Goal: Ask a question: Ask a question

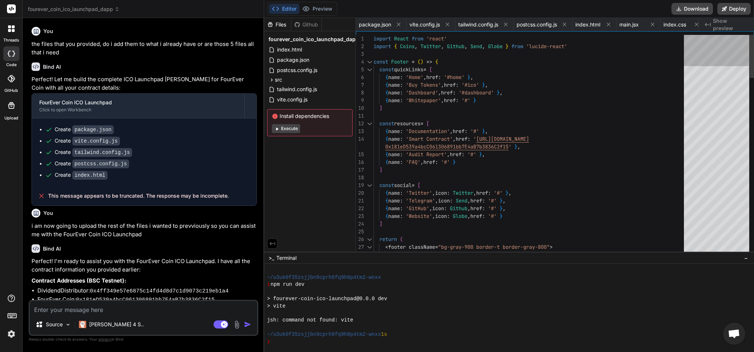
scroll to position [329, 0]
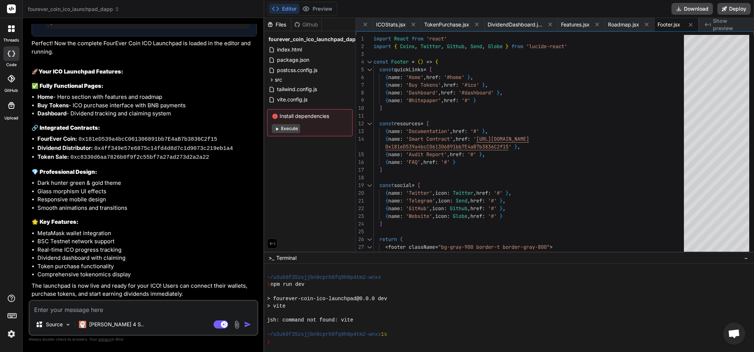
click at [62, 308] on textarea at bounding box center [144, 307] width 228 height 13
type textarea "whi"
type textarea "x"
type textarea "whic"
type textarea "x"
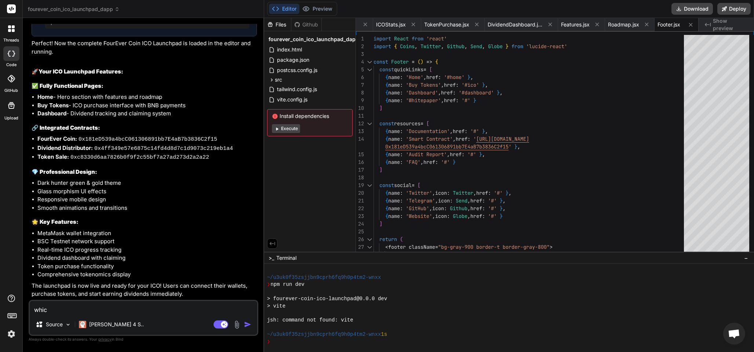
type textarea "which"
type textarea "x"
type textarea "which"
type textarea "x"
type textarea "which f"
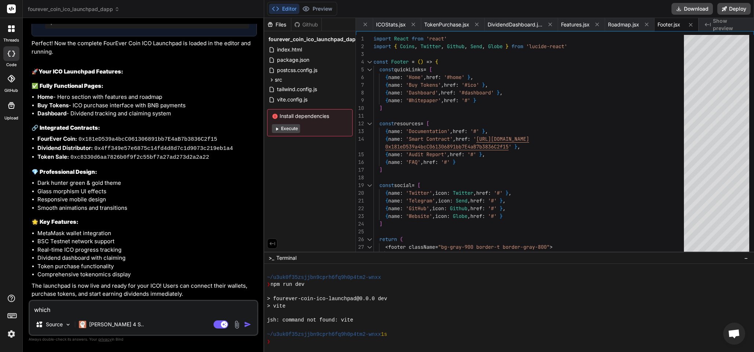
type textarea "x"
type textarea "which fo"
type textarea "x"
type textarea "which fol"
type textarea "x"
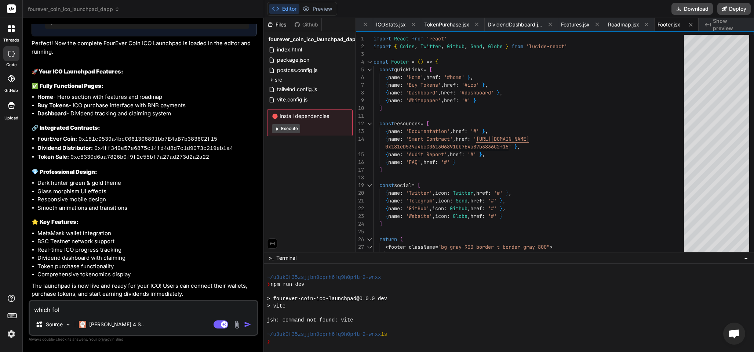
type textarea "which fold"
type textarea "x"
type textarea "which folde"
type textarea "x"
type textarea "which folder"
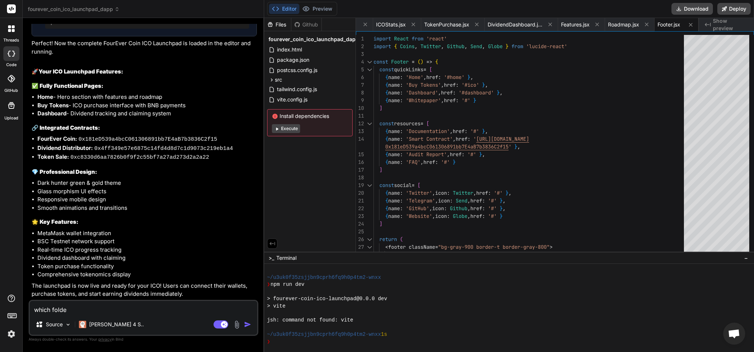
type textarea "x"
type textarea "which folderv"
type textarea "x"
type textarea "which folder"
type textarea "x"
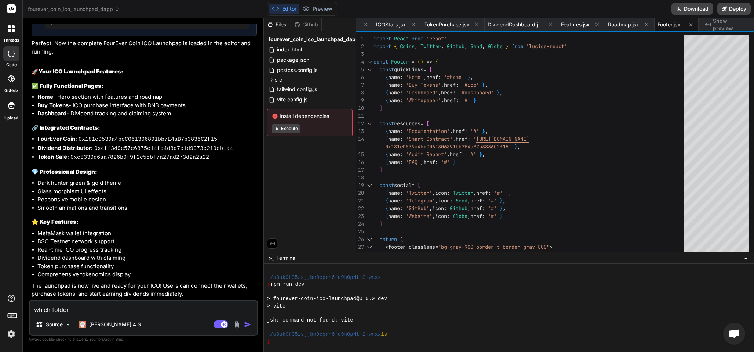
type textarea "which folder"
type textarea "x"
type textarea "which folder a"
type textarea "x"
type textarea "which folder a"
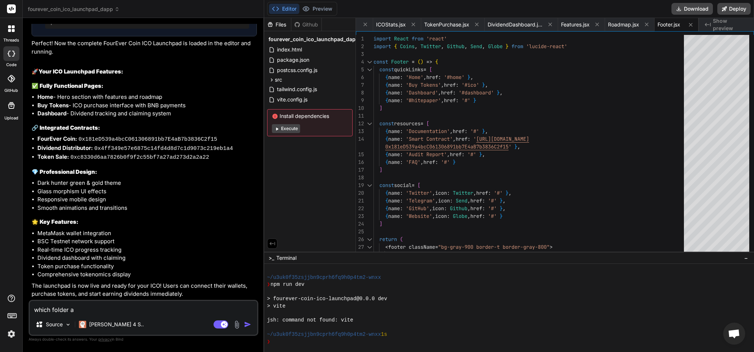
type textarea "x"
type textarea "which folder a"
type textarea "x"
type textarea "which folder a"
type textarea "x"
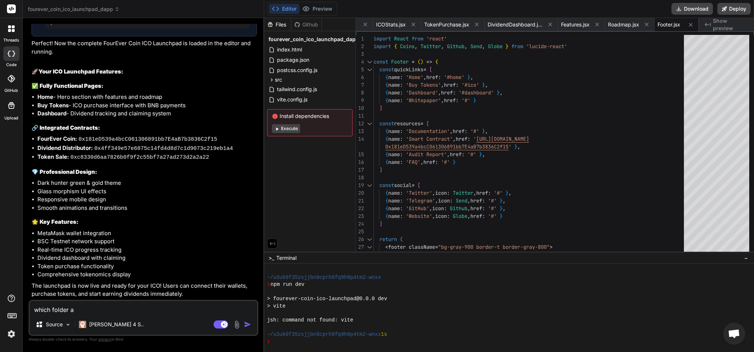
type textarea "which folder a i"
type textarea "x"
type textarea "which folder a i"
type textarea "x"
type textarea "which folder a i s"
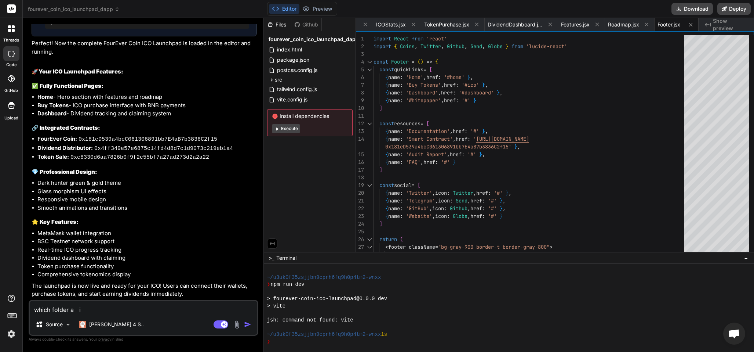
type textarea "x"
type textarea "which folder a i su"
type textarea "x"
type textarea "which folder a i sup"
type textarea "x"
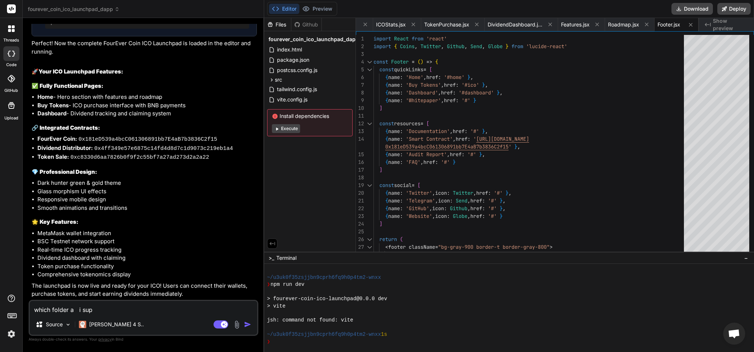
type textarea "which folder a i supp"
type textarea "x"
type textarea "which folder a i suppo"
type textarea "x"
type textarea "which folder a i suppos"
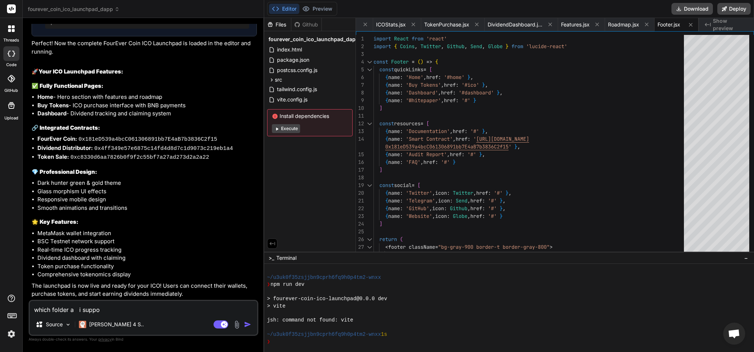
type textarea "x"
type textarea "which folder a i suppose"
type textarea "x"
type textarea "which folder a i supposed"
type textarea "x"
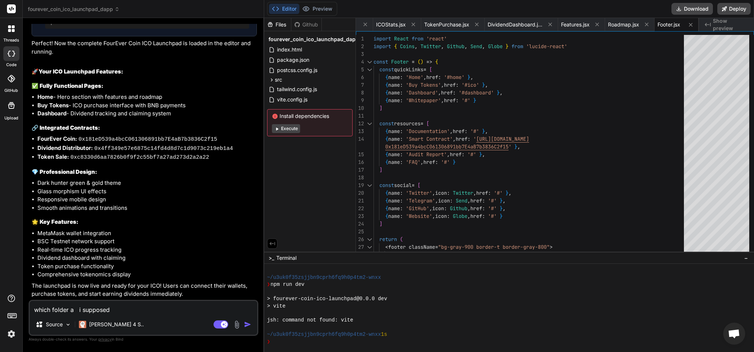
type textarea "which folder a i supposed"
type textarea "x"
type textarea "which folder a i supposed t"
type textarea "x"
type textarea "which folder a i supposed to"
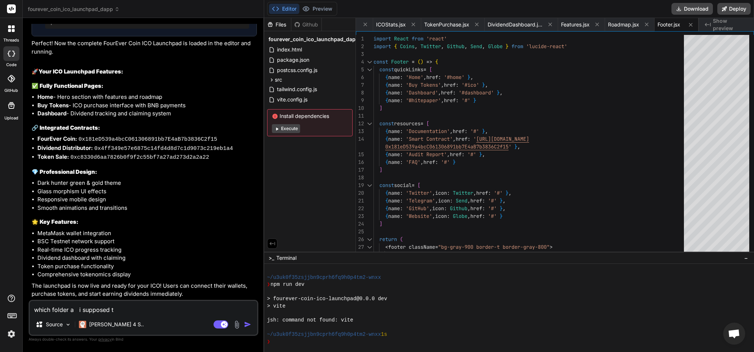
type textarea "x"
type textarea "which folder a i supposed to"
type textarea "x"
type textarea "which folder a i supposed to p"
type textarea "x"
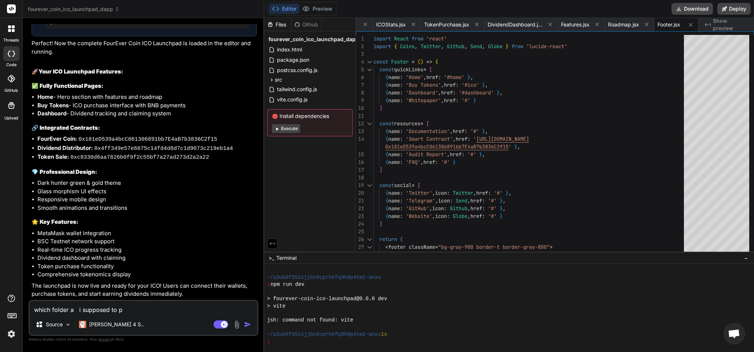
type textarea "which folder a i supposed to pu"
type textarea "x"
type textarea "which folder a i supposed to put"
type textarea "x"
type textarea "which folder a i supposed to put"
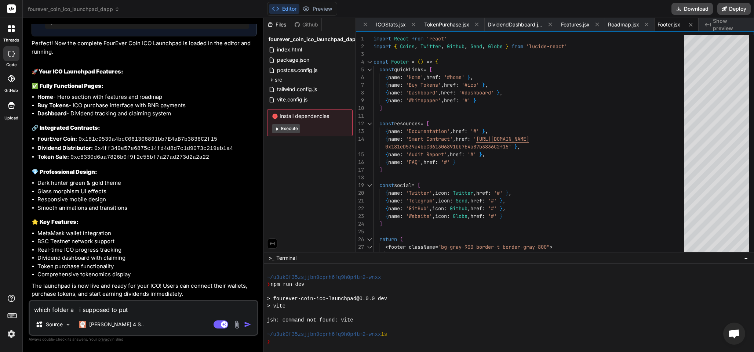
type textarea "x"
type textarea "which folder a i supposed to put t"
type textarea "x"
type textarea "which folder a i supposed to put th"
type textarea "x"
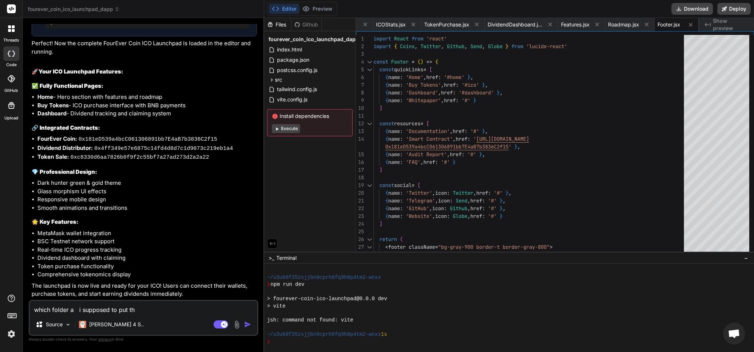
type textarea "which folder a i supposed to put the"
type textarea "x"
type textarea "which folder a i supposed to put the"
type textarea "x"
type textarea "which folder a i supposed to put the f"
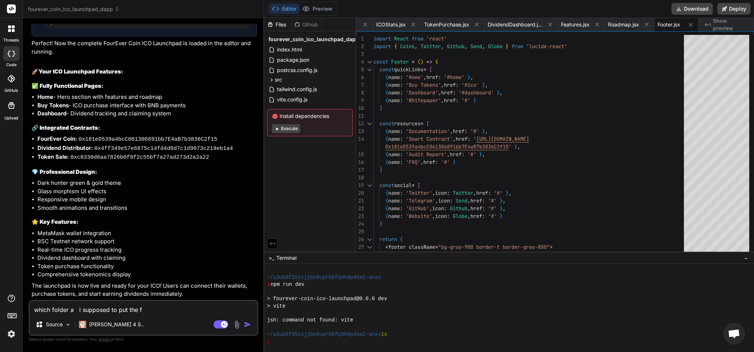
type textarea "x"
type textarea "which folder a i supposed to put the fa"
type textarea "x"
type textarea "which folder a i supposed to put the fav"
type textarea "x"
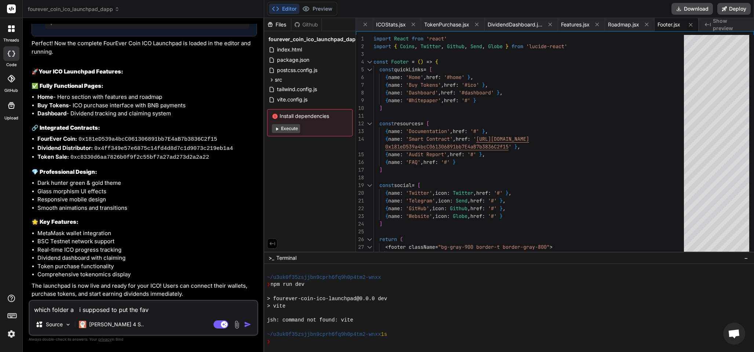
type textarea "which folder a i supposed to put the favi"
type textarea "x"
type textarea "which folder a i supposed to put the favic"
type textarea "x"
type textarea "which folder a i supposed to put the favico"
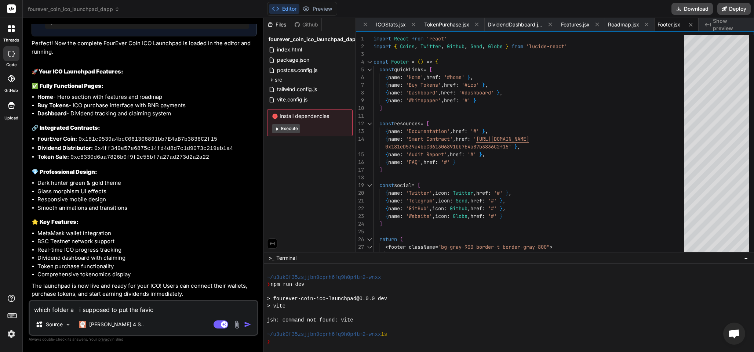
type textarea "x"
type textarea "which folder a i supposed to put the favicon"
type textarea "x"
type textarea "which folder a i supposed to put the favicon."
type textarea "x"
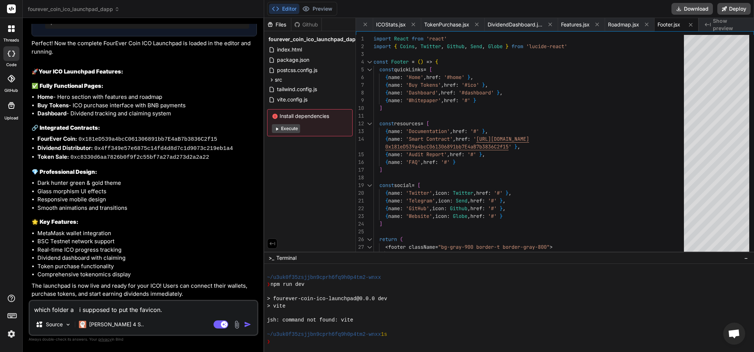
type textarea "which folder a i supposed to put the favicon.i"
type textarea "x"
type textarea "which folder a i supposed to put the favicon.ic"
type textarea "x"
type textarea "which folder a i supposed to put the favicon.ico"
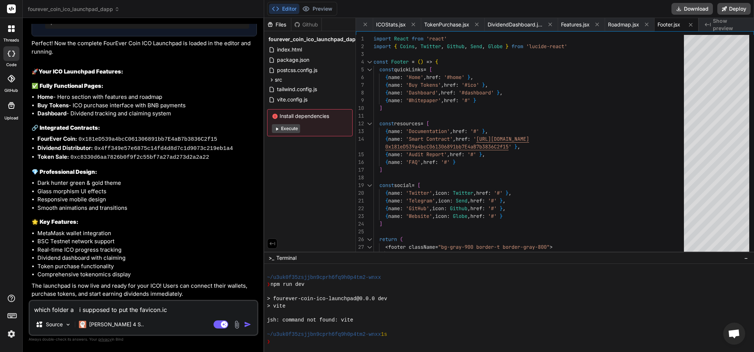
type textarea "x"
type textarea "which folder a i supposed to put the favicon.ico"
type textarea "x"
type textarea "which folder a i supposed to put the favicon.ico a"
type textarea "x"
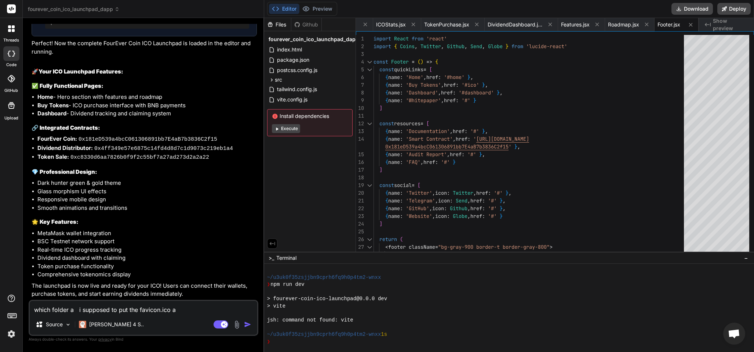
type textarea "which folder a i supposed to put the favicon.ico an"
type textarea "x"
type textarea "which folder a i supposed to put the favicon.ico and"
type textarea "x"
type textarea "which folder a i supposed to put the favicon.ico and"
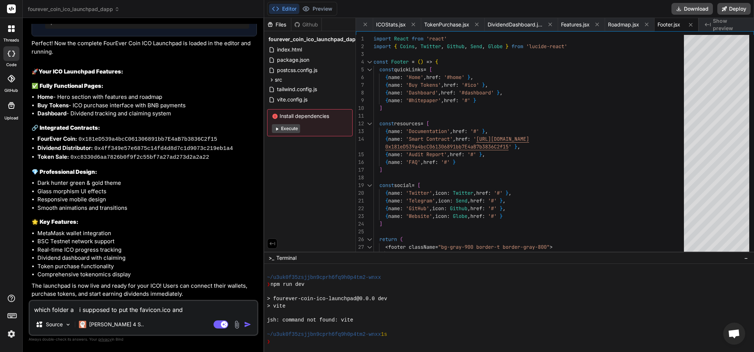
type textarea "x"
type textarea "which folder a i supposed to put the favicon.ico and t"
type textarea "x"
type textarea "which folder a i supposed to put the favicon.ico and th"
type textarea "x"
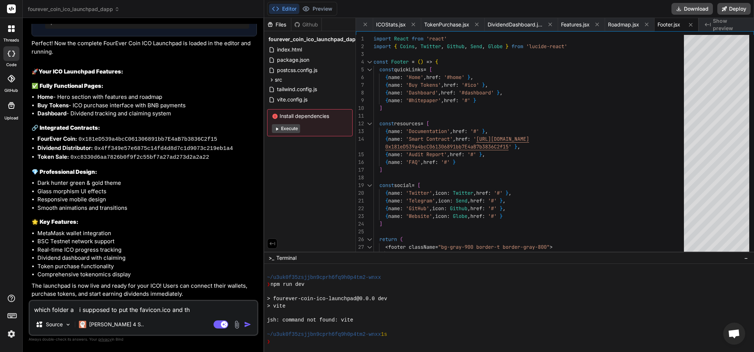
type textarea "which folder a i supposed to put the favicon.ico and the"
type textarea "x"
type textarea "which folder a i supposed to put the favicon.ico and the"
type textarea "x"
type textarea "which folder a i supposed to put the favicon.ico and the f"
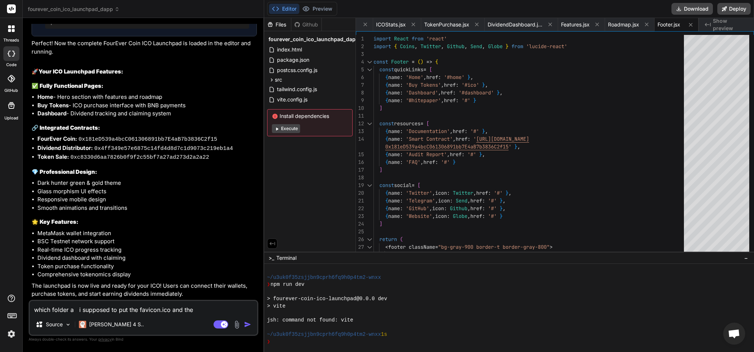
type textarea "x"
type textarea "which folder a i supposed to put the favicon.ico and the fe"
type textarea "x"
type textarea "which folder a i supposed to put the favicon.ico and the fev"
type textarea "x"
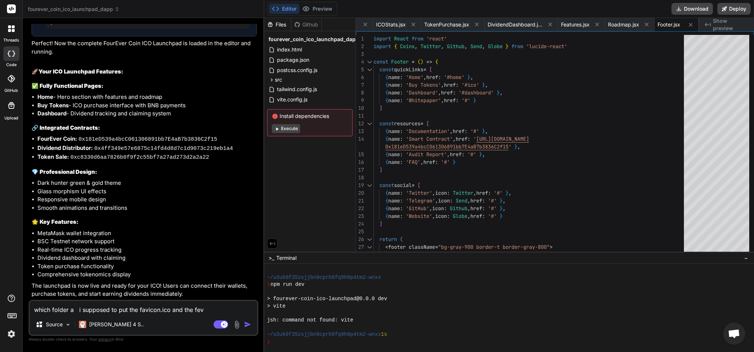
type textarea "which folder a i supposed to put the favicon.ico and the fevr"
type textarea "x"
type textarea "which folder a i supposed to put the favicon.ico and the fevr-"
type textarea "x"
type textarea "which folder a i supposed to put the favicon.ico and the fevr-l"
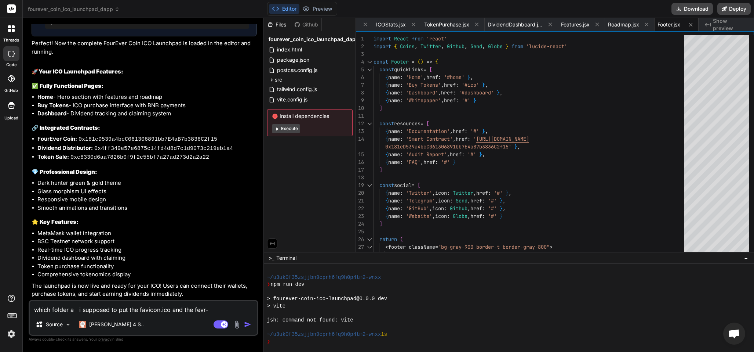
type textarea "x"
type textarea "which folder a i supposed to put the favicon.ico and the fevr-"
type textarea "x"
type textarea "which folder a i supposed to put the favicon.ico and the fevr-c"
type textarea "x"
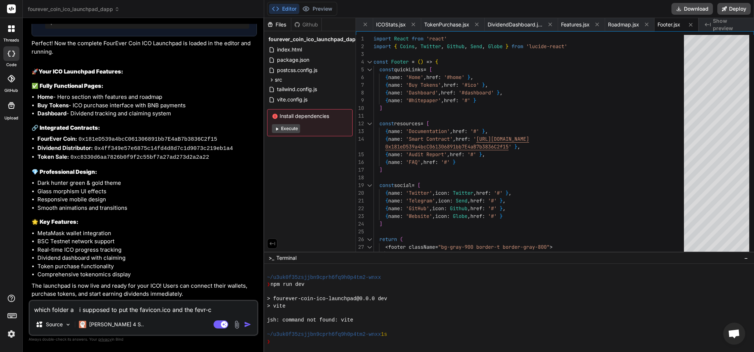
type textarea "which folder a i supposed to put the favicon.ico and the fevr-co"
type textarea "x"
type textarea "which folder a i supposed to put the favicon.ico and the fevr-coi"
type textarea "x"
type textarea "which folder a i supposed to put the favicon.ico and the fevr-coin"
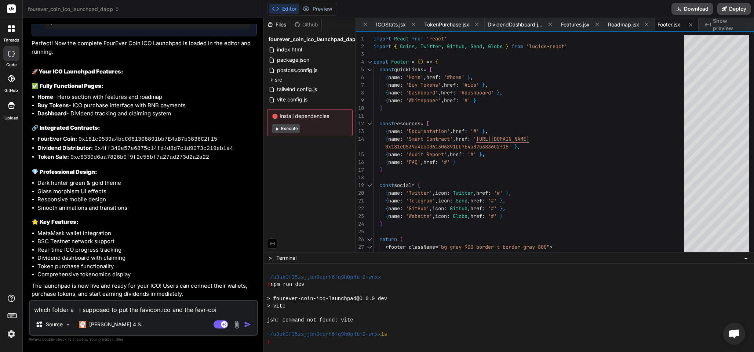
type textarea "x"
type textarea "which folder a i supposed to put the favicon.ico and the fevr-coin-"
type textarea "x"
type textarea "which folder a i supposed to put the favicon.ico and the fevr-coin-l"
type textarea "x"
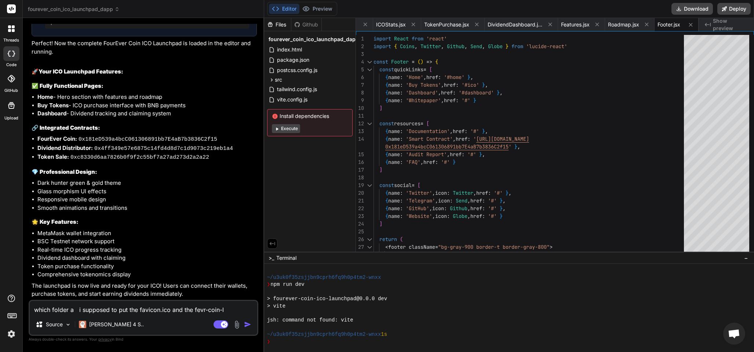
type textarea "which folder a i supposed to put the favicon.ico and the fevr-coin-lo"
type textarea "x"
type textarea "which folder a i supposed to put the favicon.ico and the fevr-coin-log"
type textarea "x"
type textarea "which folder a i supposed to put the favicon.ico and the fevr-coin-logo"
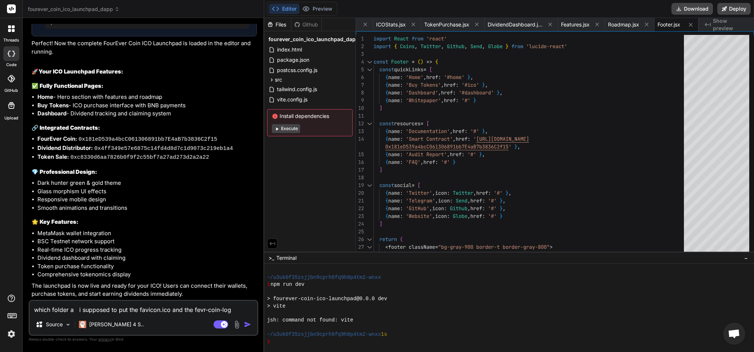
type textarea "x"
type textarea "which folder a i supposed to put the favicon.ico and the fevr-coin-logo."
type textarea "x"
type textarea "which folder a i supposed to put the favicon.ico and the fevr-coin-logo.p"
type textarea "x"
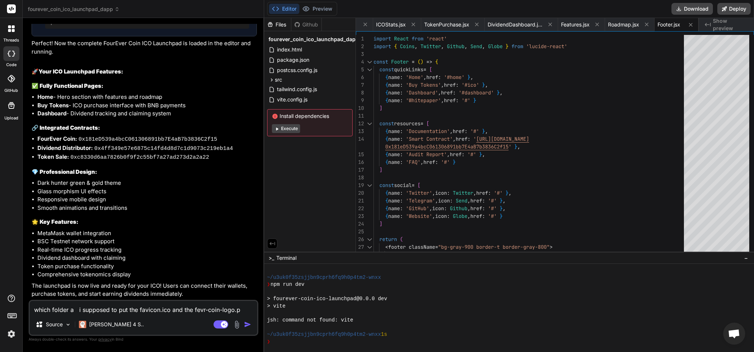
type textarea "which folder a i supposed to put the favicon.ico and the [DOMAIN_NAME]"
type textarea "x"
type textarea "which folder a i supposed to put the favicon.ico and the fevr-coin-logo.png"
type textarea "x"
type textarea "which folder a i supposed to put the favicon.ico and the fevr-coin-logo.png"
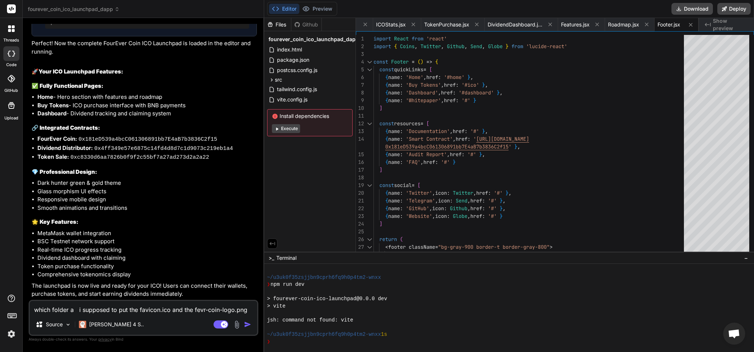
type textarea "x"
type textarea "which folder a i supposed to put the favicon.ico and the fevr-coin-logo.png i"
type textarea "x"
type textarea "which folder a i supposed to put the favicon.ico and the fevr-coin-logo.png in"
type textarea "x"
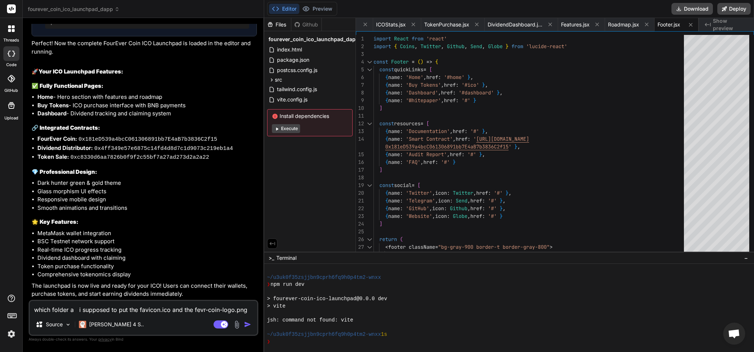
drag, startPoint x: 78, startPoint y: 306, endPoint x: 151, endPoint y: 320, distance: 73.8
click at [81, 304] on textarea "which folder a i supposed to put the favicon.ico and the fevr-coin-logo.png in" at bounding box center [144, 307] width 228 height 13
drag, startPoint x: 75, startPoint y: 310, endPoint x: 73, endPoint y: 327, distance: 17.0
click at [75, 310] on textarea "which folder a i supposed to put the favicon.ico and the fevr-coin-logo.png in" at bounding box center [144, 307] width 228 height 13
type textarea "which folder a i supposed to put the favicon.ico and the fevr-coin-logo.png in"
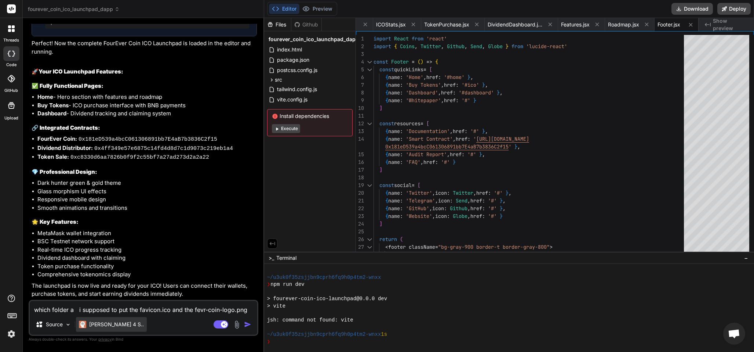
type textarea "x"
type textarea "which folder am i supposed to put the favicon.ico and the fevr-coin-logo.png in"
type textarea "x"
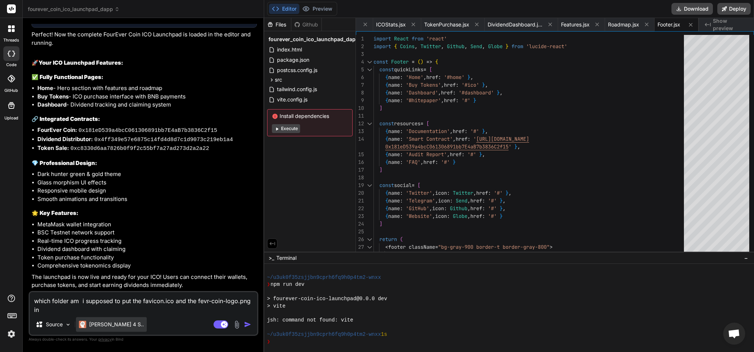
drag, startPoint x: 80, startPoint y: 297, endPoint x: 96, endPoint y: 319, distance: 27.3
click at [80, 298] on textarea "which folder am i supposed to put the favicon.ico and the fevr-coin-logo.png in" at bounding box center [144, 303] width 228 height 22
drag, startPoint x: 80, startPoint y: 300, endPoint x: 84, endPoint y: 302, distance: 4.6
click at [81, 301] on textarea "which folder am i supposed to put the favicon.ico and the fevr-coin-logo.png in" at bounding box center [144, 303] width 228 height 22
drag, startPoint x: 80, startPoint y: 302, endPoint x: 79, endPoint y: 347, distance: 45.5
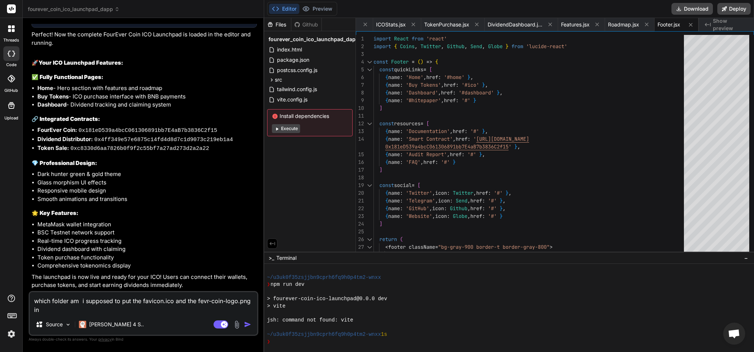
click at [81, 303] on textarea "which folder am i supposed to put the favicon.ico and the fevr-coin-logo.png in" at bounding box center [144, 303] width 228 height 22
type textarea "which folder am i supposed to put the favicon.ico and the fevr-coin-logo.png in"
type textarea "x"
type textarea "which folder am i supposed to put the favicon.ico and the fevr-coin-logo.png in"
drag, startPoint x: 247, startPoint y: 321, endPoint x: 248, endPoint y: 314, distance: 7.4
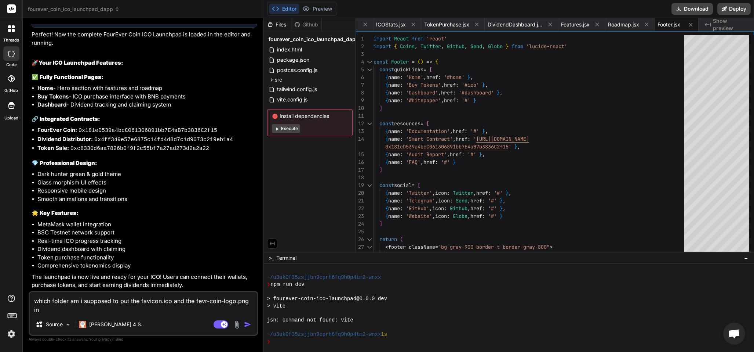
click at [247, 321] on img "button" at bounding box center [247, 323] width 7 height 7
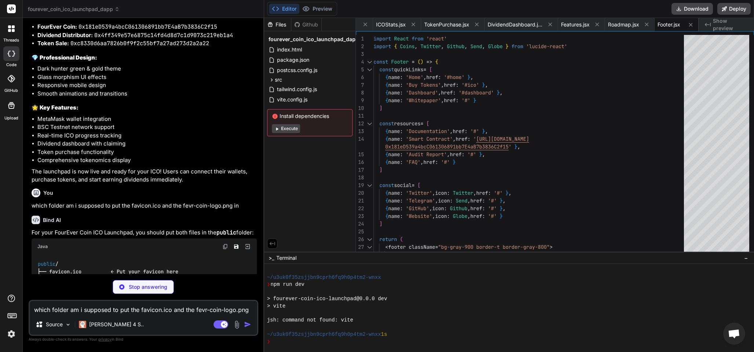
scroll to position [1914, 0]
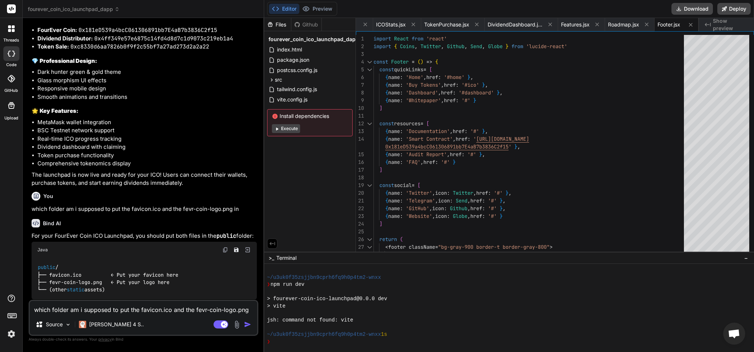
type textarea "x"
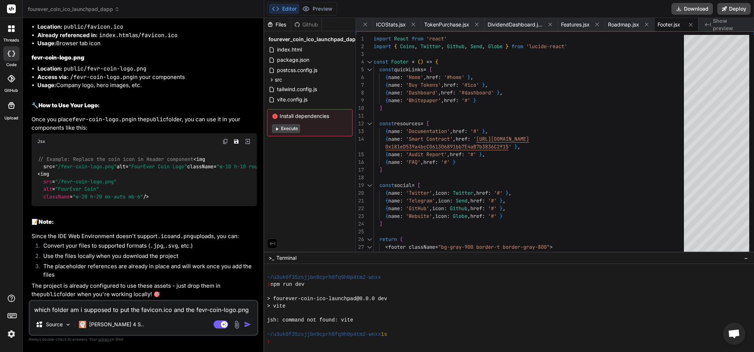
scroll to position [2312, 0]
